Goal: Browse casually

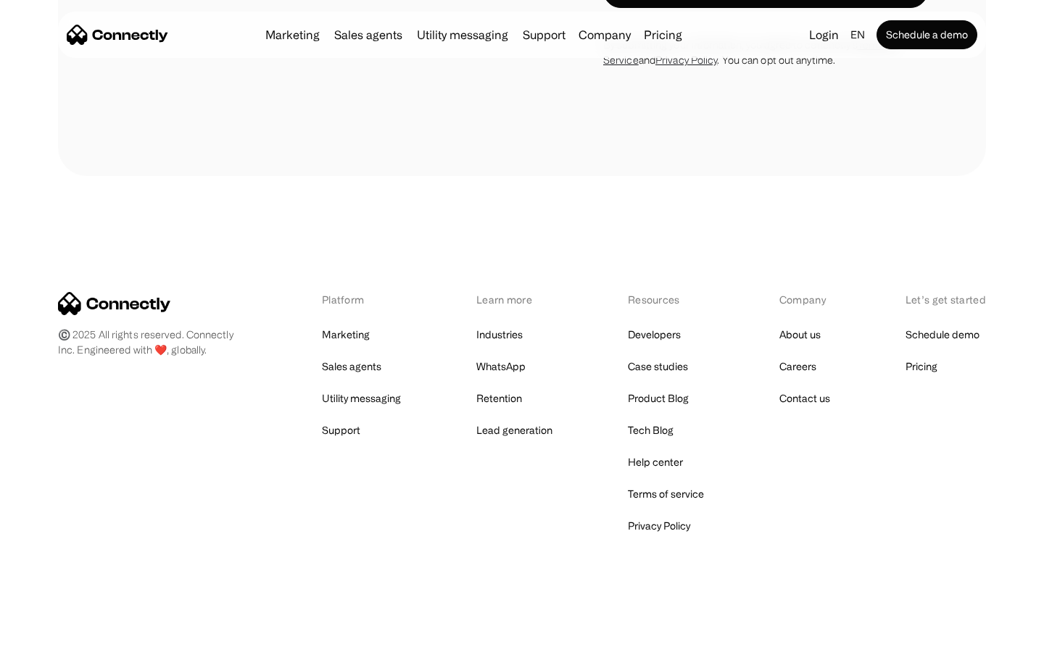
scroll to position [4427, 0]
